Goal: Information Seeking & Learning: Learn about a topic

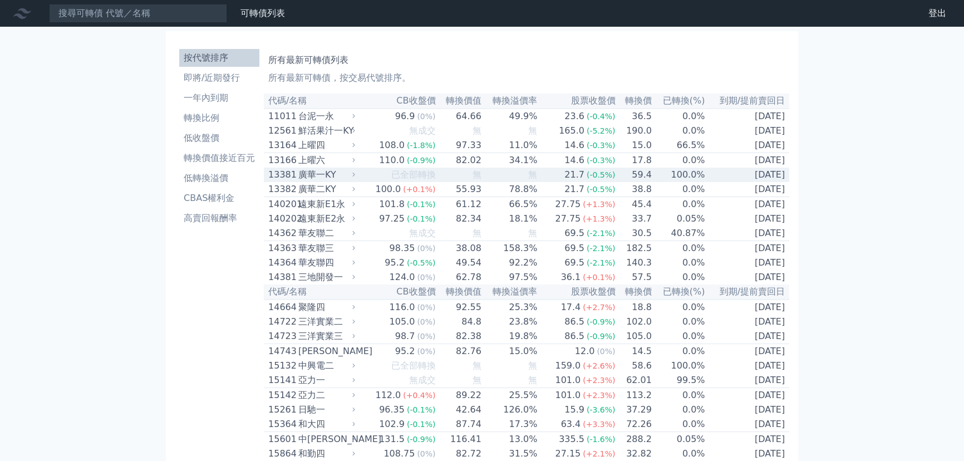
scroll to position [1527, 0]
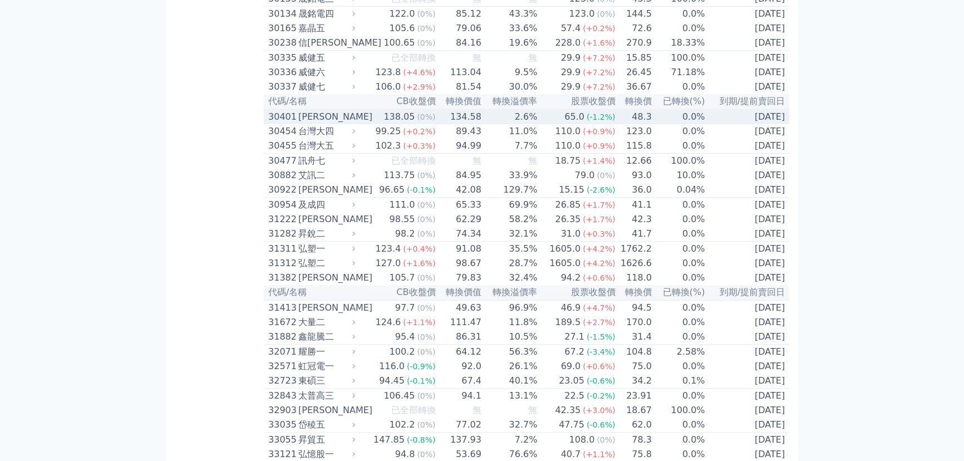
click at [428, 121] on span "(0%)" at bounding box center [426, 116] width 18 height 9
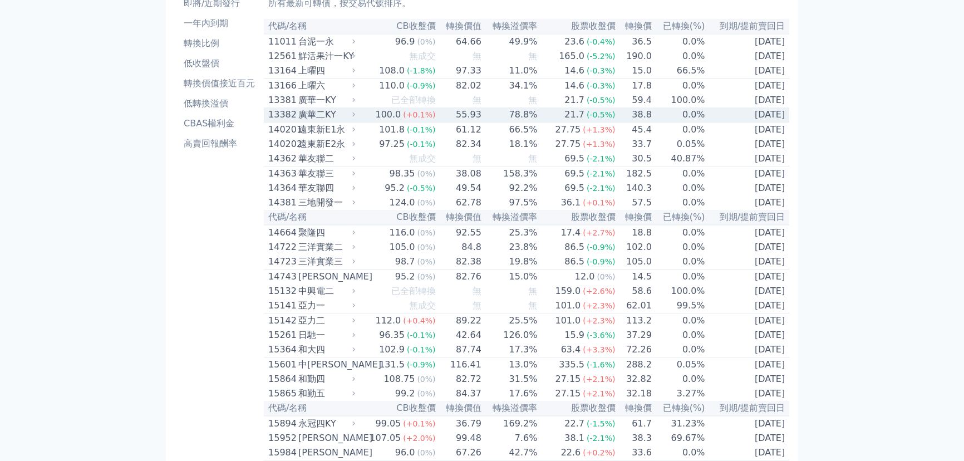
scroll to position [0, 0]
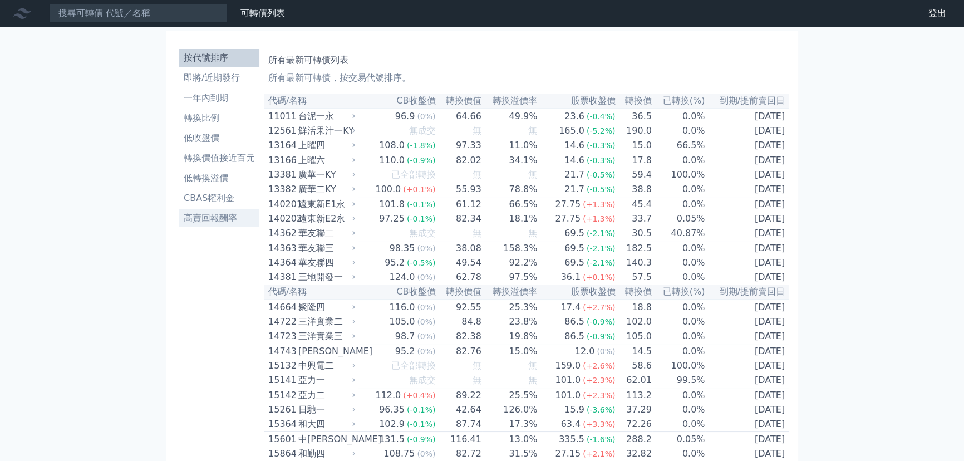
click at [219, 220] on li "高賣回報酬率" at bounding box center [219, 218] width 80 height 13
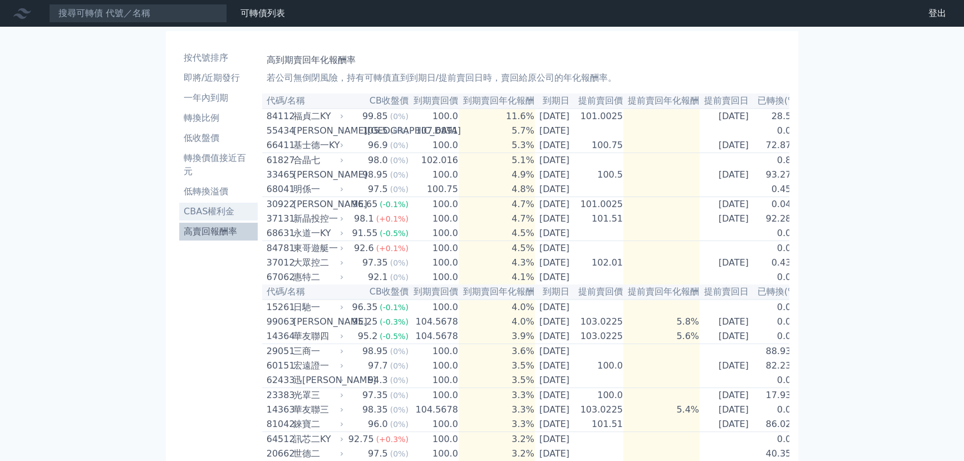
click at [209, 217] on li "CBAS權利金" at bounding box center [218, 211] width 78 height 13
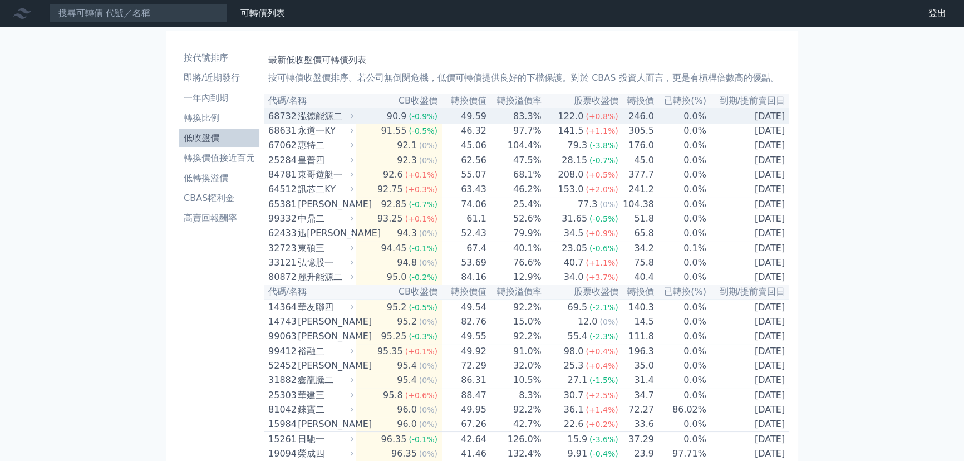
click at [686, 117] on td "0.0%" at bounding box center [681, 116] width 52 height 15
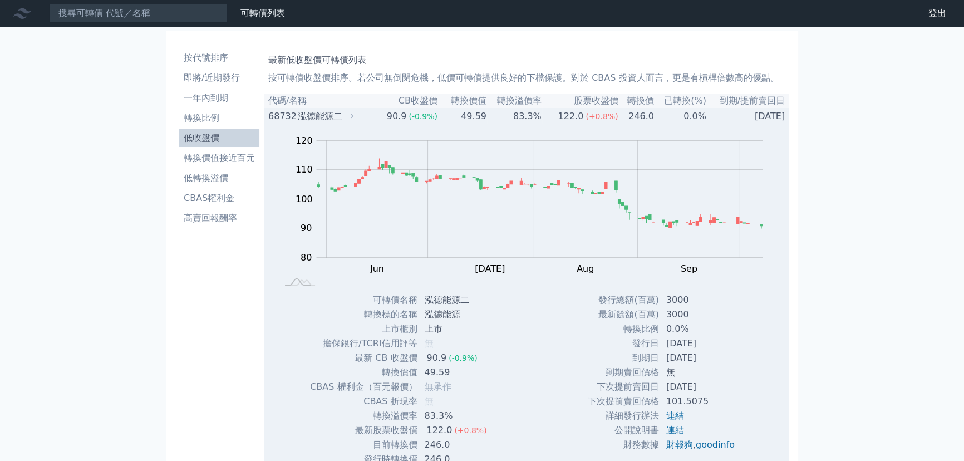
click at [698, 117] on td "0.0%" at bounding box center [681, 116] width 52 height 15
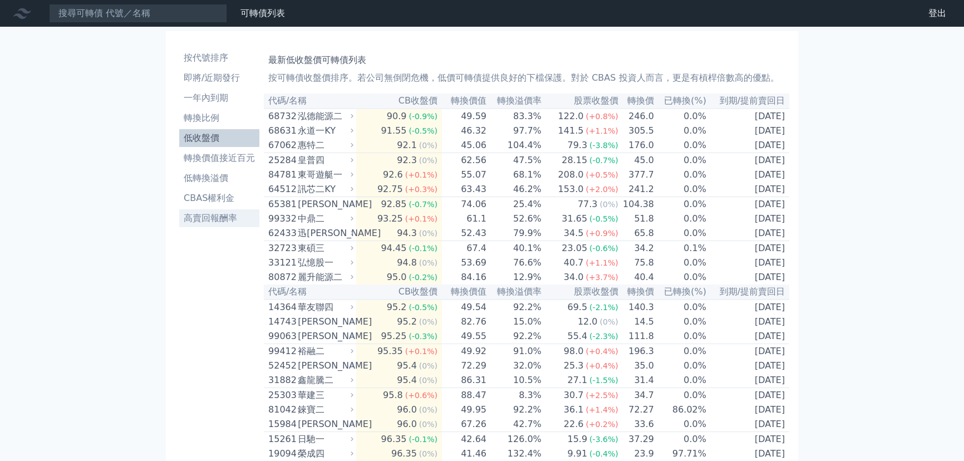
click at [206, 220] on li "高賣回報酬率" at bounding box center [219, 218] width 80 height 13
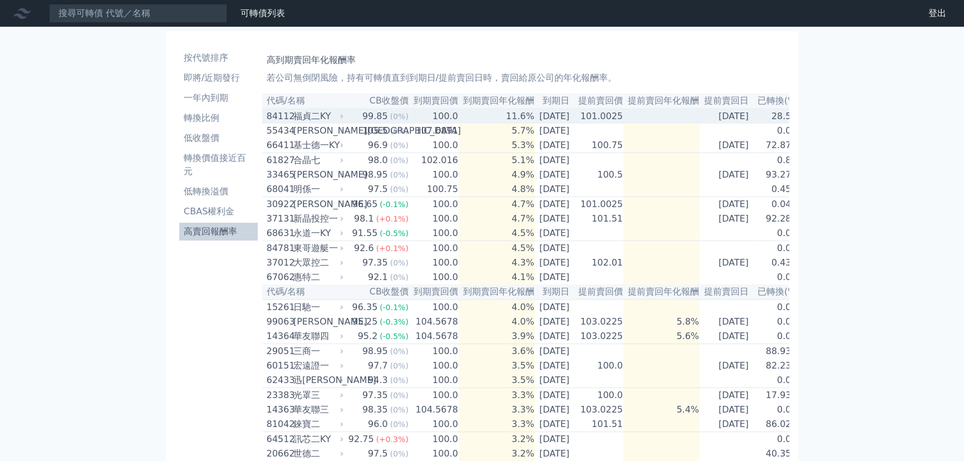
click at [564, 116] on td "[DATE]" at bounding box center [554, 116] width 39 height 15
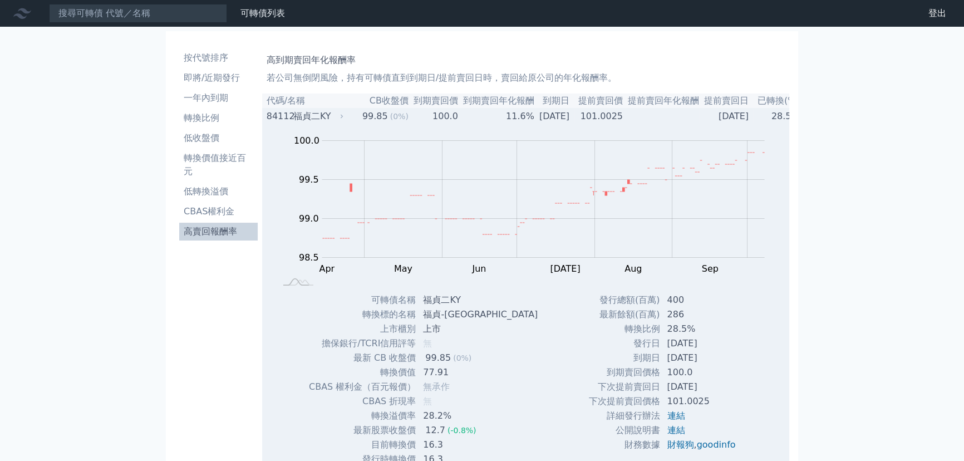
click at [503, 119] on td "11.6%" at bounding box center [497, 116] width 76 height 15
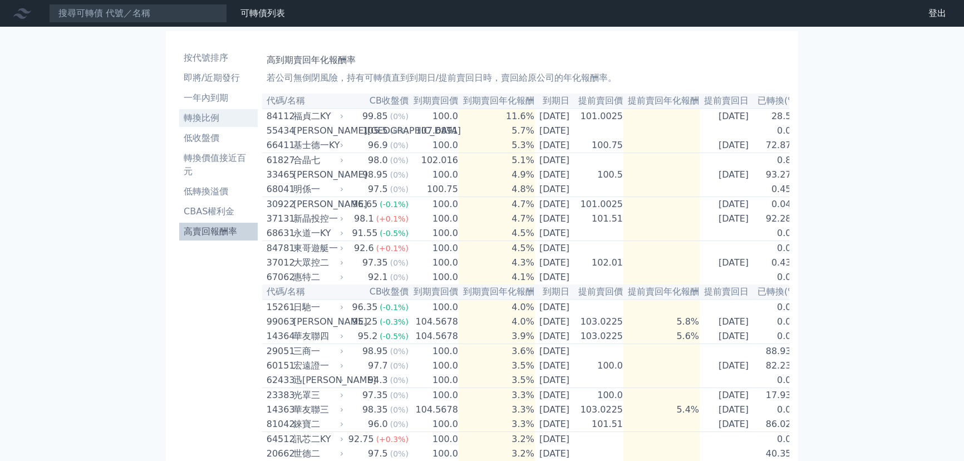
click at [215, 119] on li "轉換比例" at bounding box center [218, 117] width 78 height 13
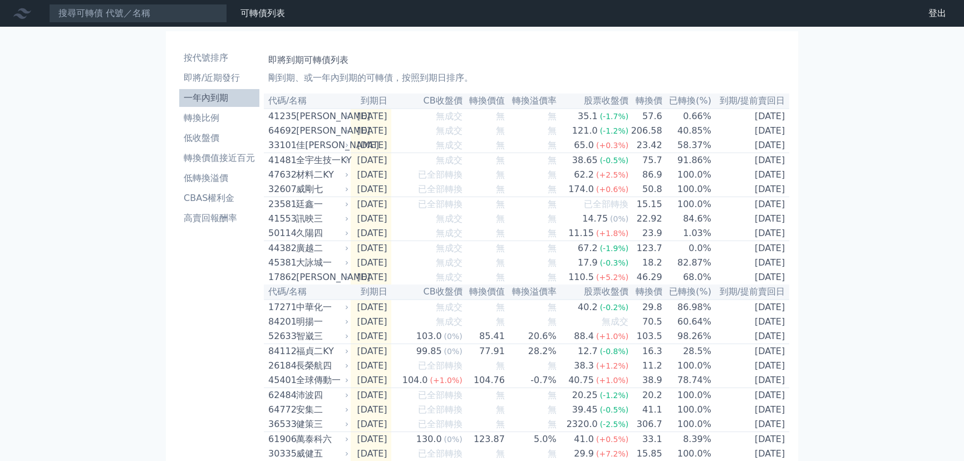
click at [208, 97] on li "一年內到期" at bounding box center [219, 97] width 80 height 13
click at [219, 95] on li "一年內到期" at bounding box center [219, 97] width 80 height 13
click at [222, 80] on li "即將/近期發行" at bounding box center [219, 77] width 80 height 13
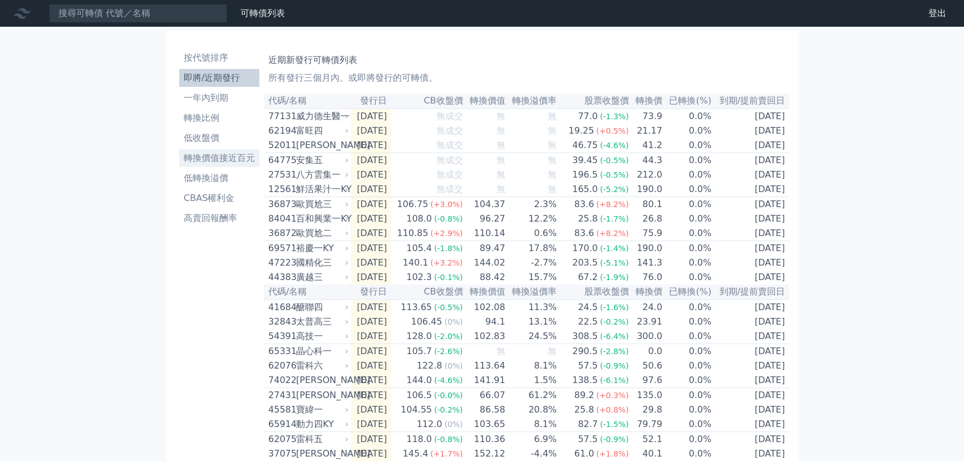
click at [217, 150] on link "轉換價值接近百元" at bounding box center [219, 158] width 80 height 18
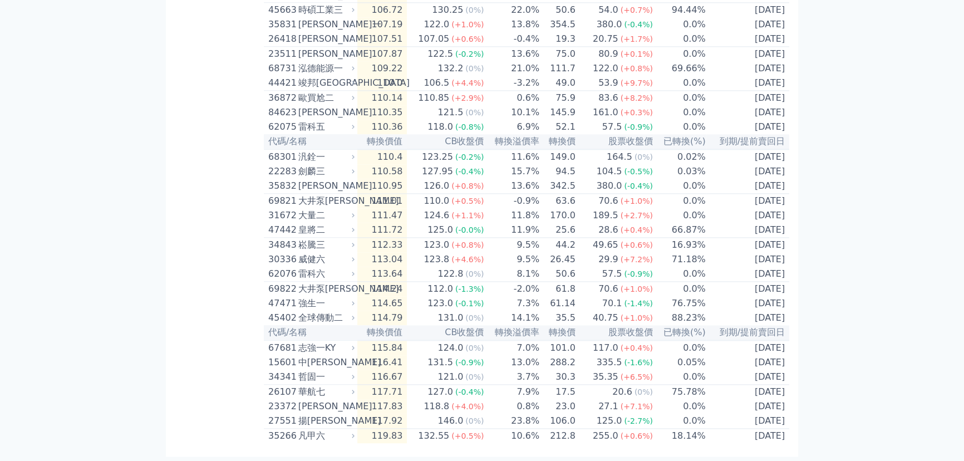
scroll to position [2237, 0]
